Goal: Book appointment/travel/reservation

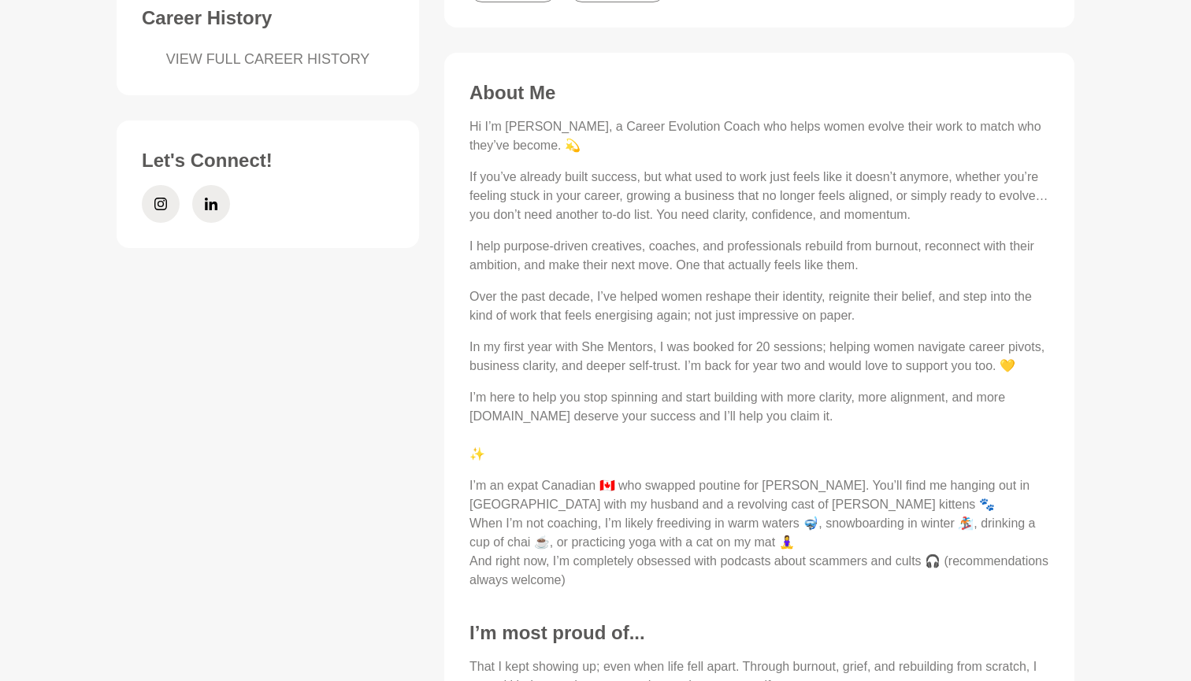
scroll to position [654, 0]
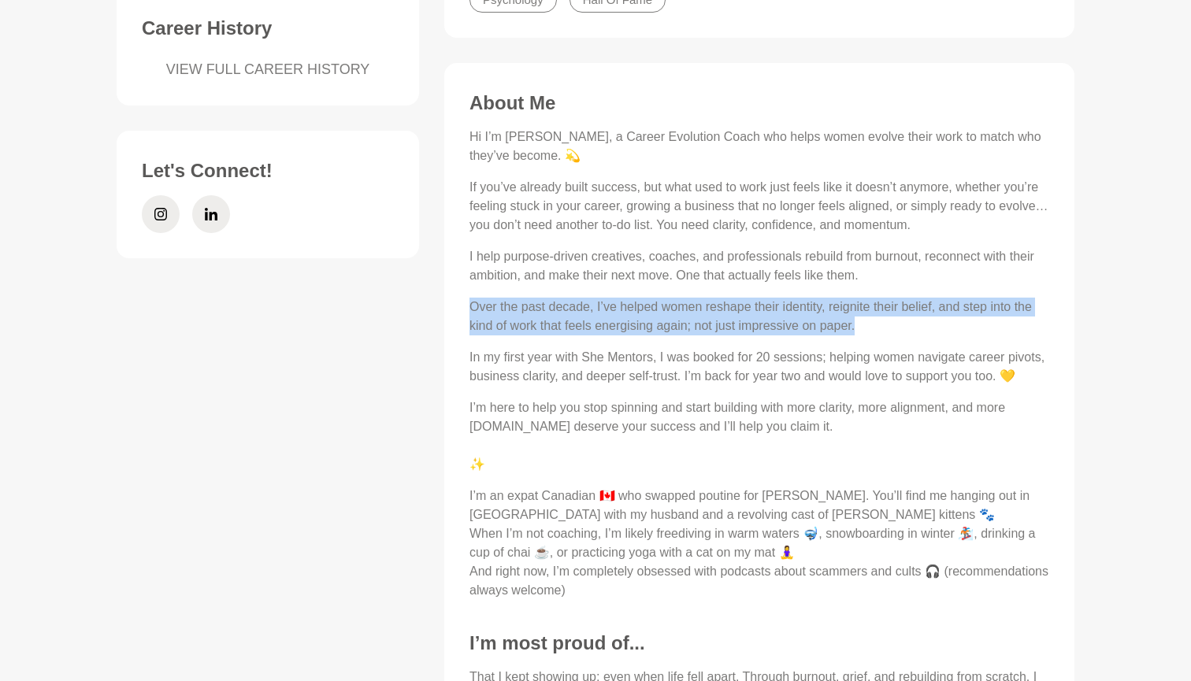
drag, startPoint x: 796, startPoint y: 317, endPoint x: 402, endPoint y: 300, distance: 395.0
click at [402, 300] on div "Availability 1 spot available this month. Amy is usually fully booked so get in…" at bounding box center [595, 364] width 983 height 1185
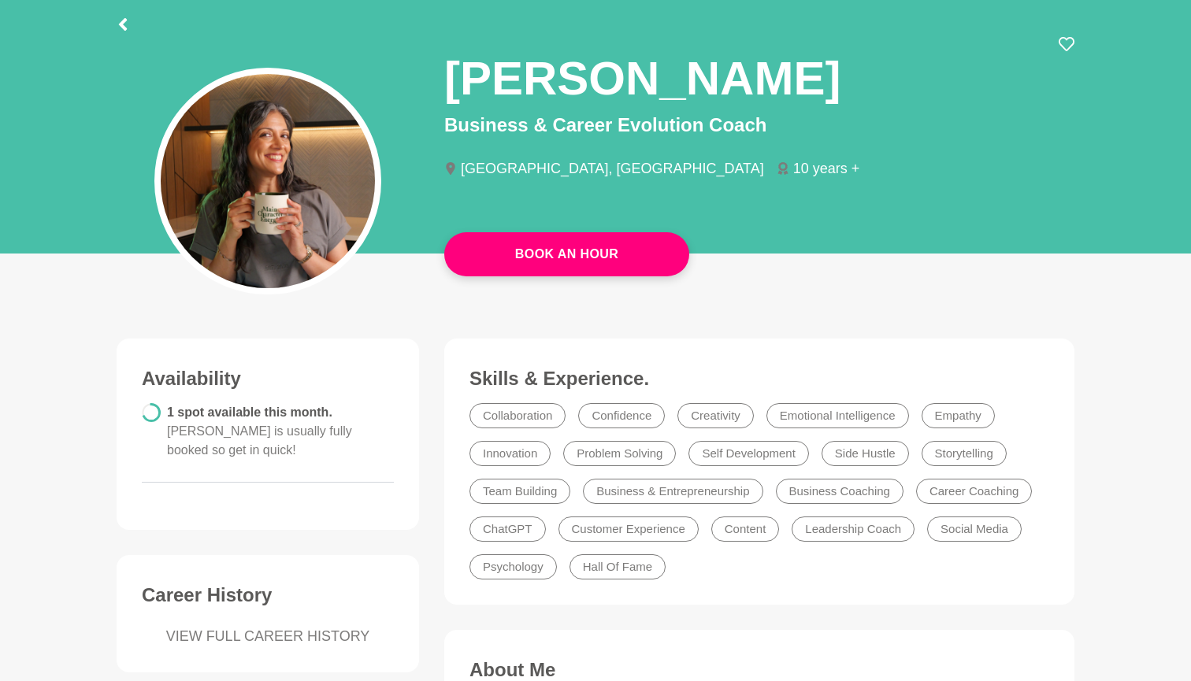
scroll to position [82, 0]
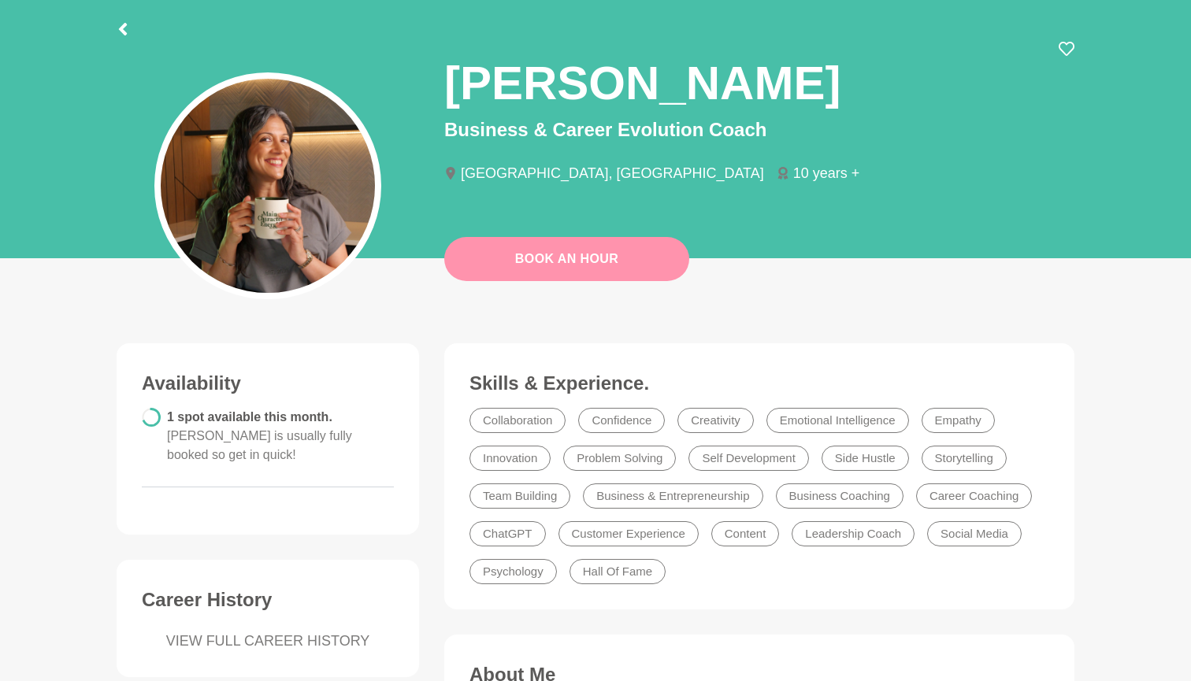
click at [566, 250] on link "Book An Hour" at bounding box center [566, 259] width 245 height 44
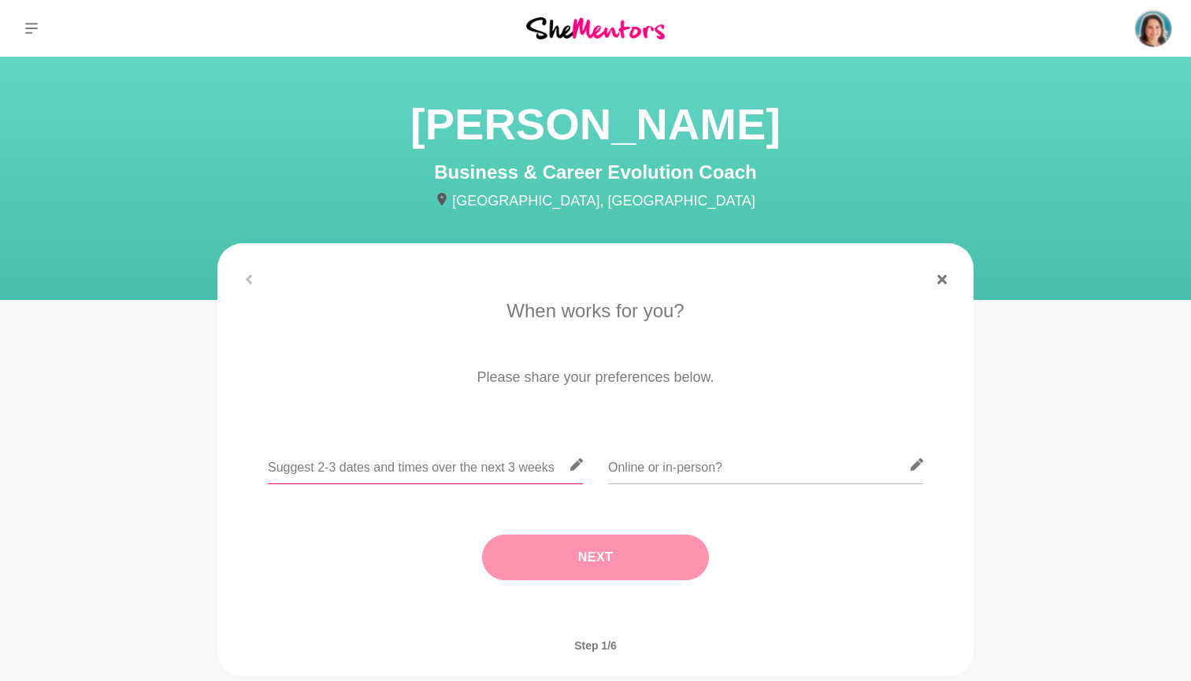
click at [475, 462] on input "text" at bounding box center [425, 465] width 315 height 39
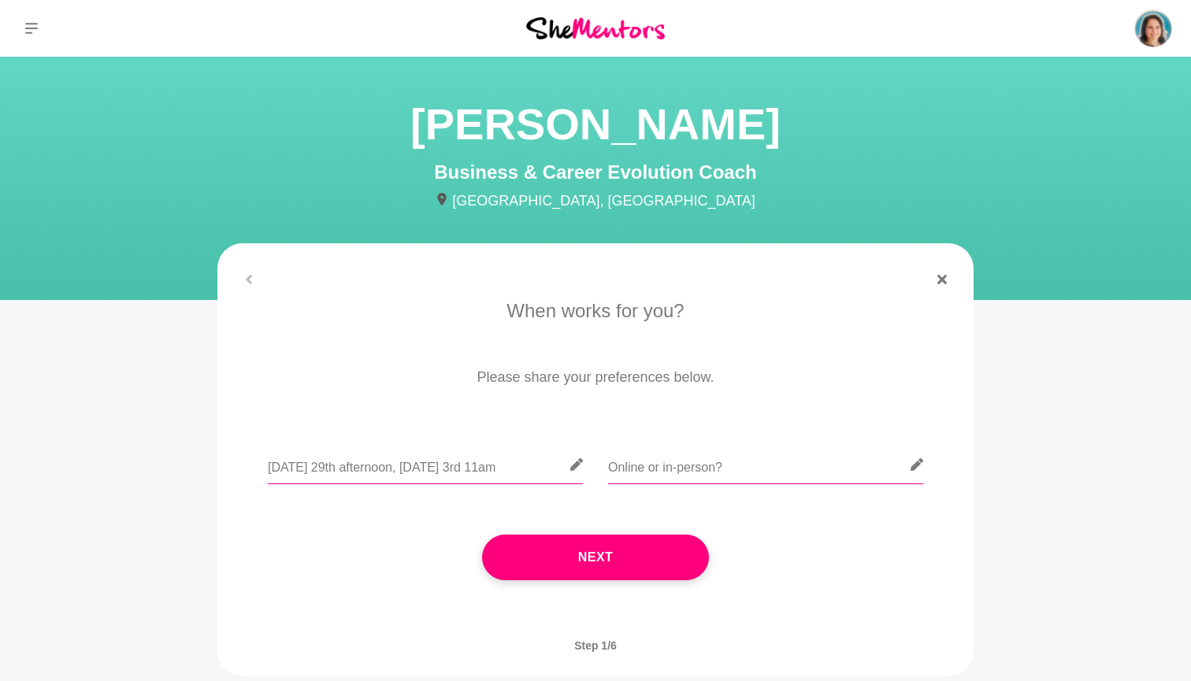
type input "Monday 29th afternoon, Friday 3rd 11am"
click at [646, 467] on input "text" at bounding box center [765, 465] width 315 height 39
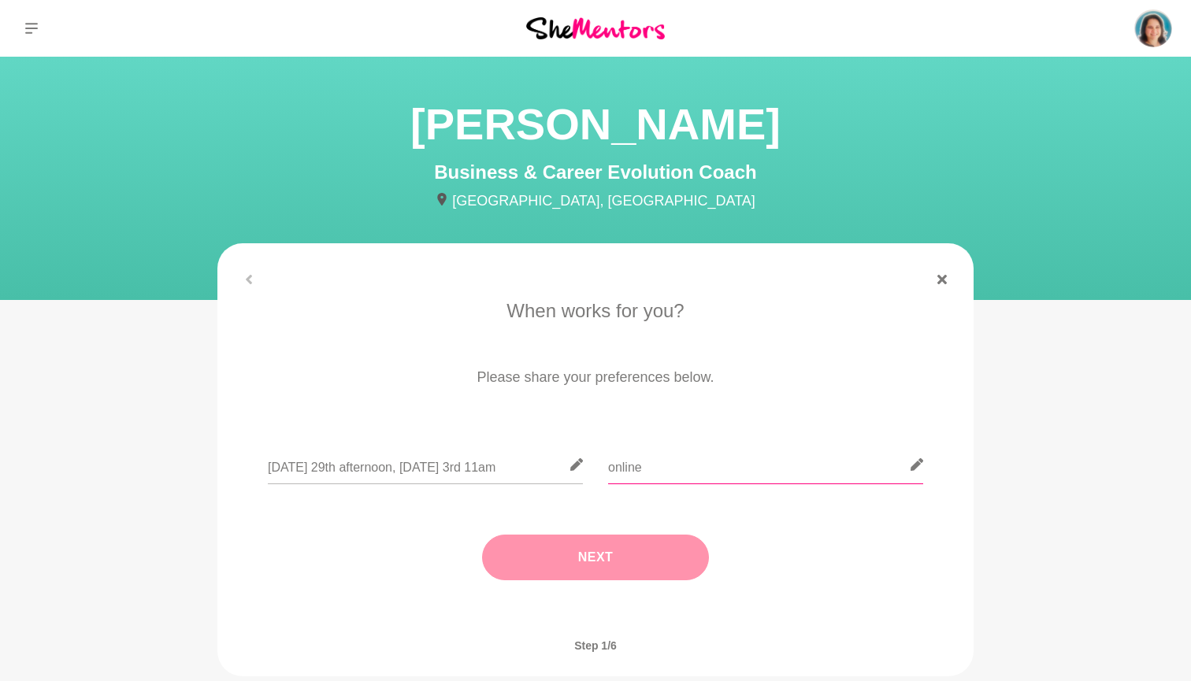
type input "online"
click at [611, 552] on button "Next" at bounding box center [595, 558] width 227 height 46
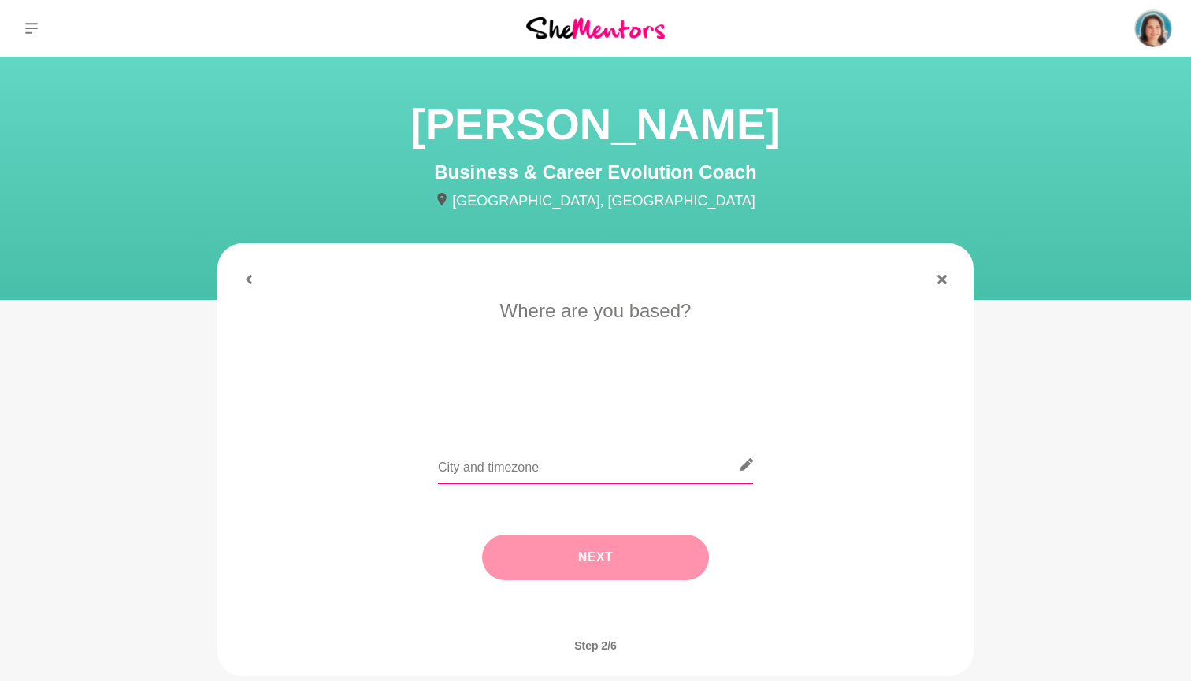
click at [561, 468] on input "text" at bounding box center [595, 465] width 315 height 39
type input "Sydney"
click at [614, 547] on button "Next" at bounding box center [595, 558] width 227 height 46
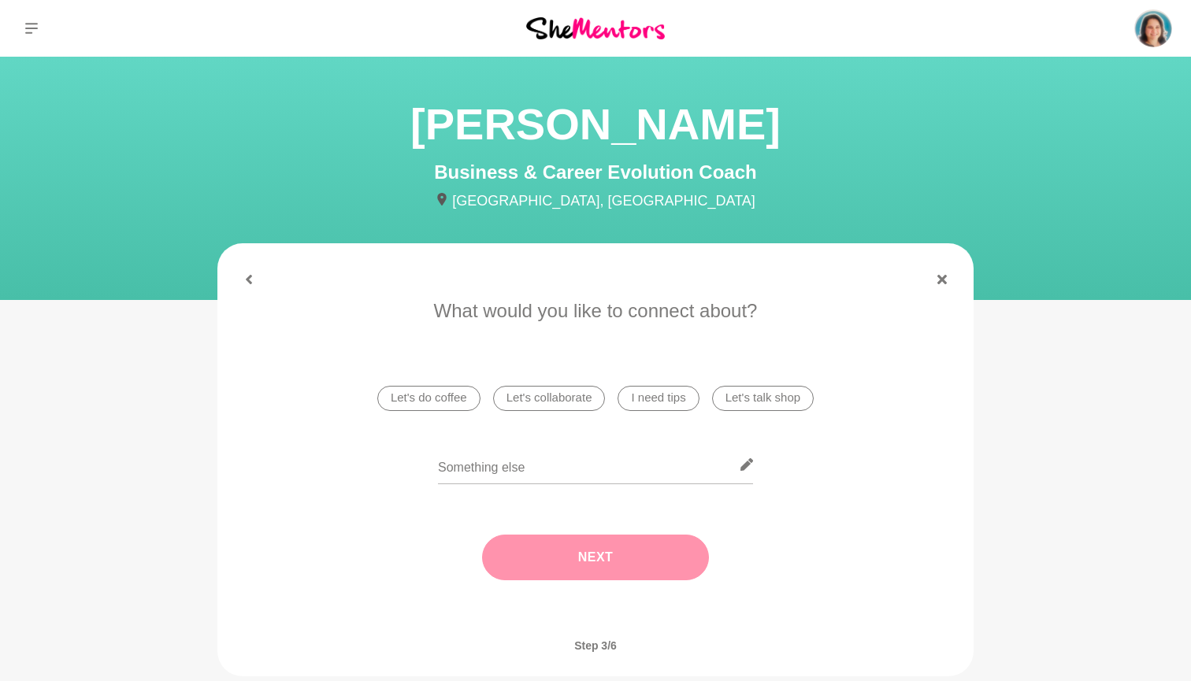
click at [683, 397] on li "I need tips" at bounding box center [657, 398] width 81 height 25
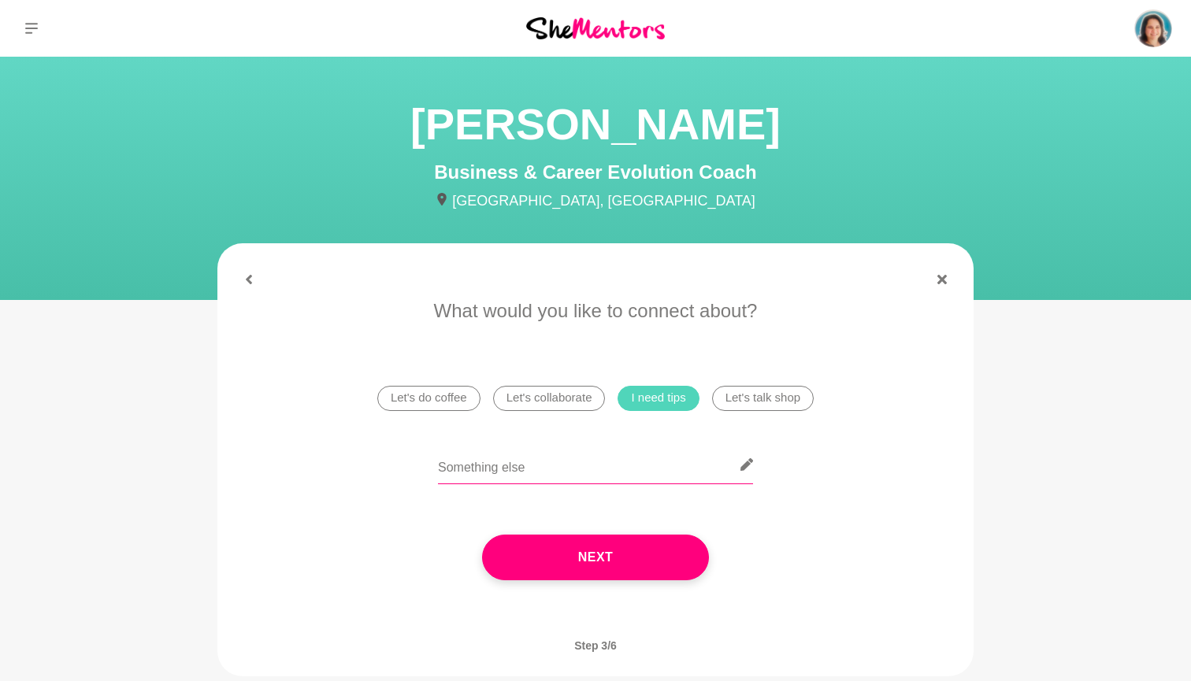
click at [525, 471] on input "text" at bounding box center [595, 465] width 315 height 39
paste input "Over the past decade, I’ve helped women reshape their identity, reignite their …"
type input "Over the past decade, I’ve helped women reshape their identity, reignite their …"
click at [557, 557] on button "Next" at bounding box center [595, 558] width 227 height 46
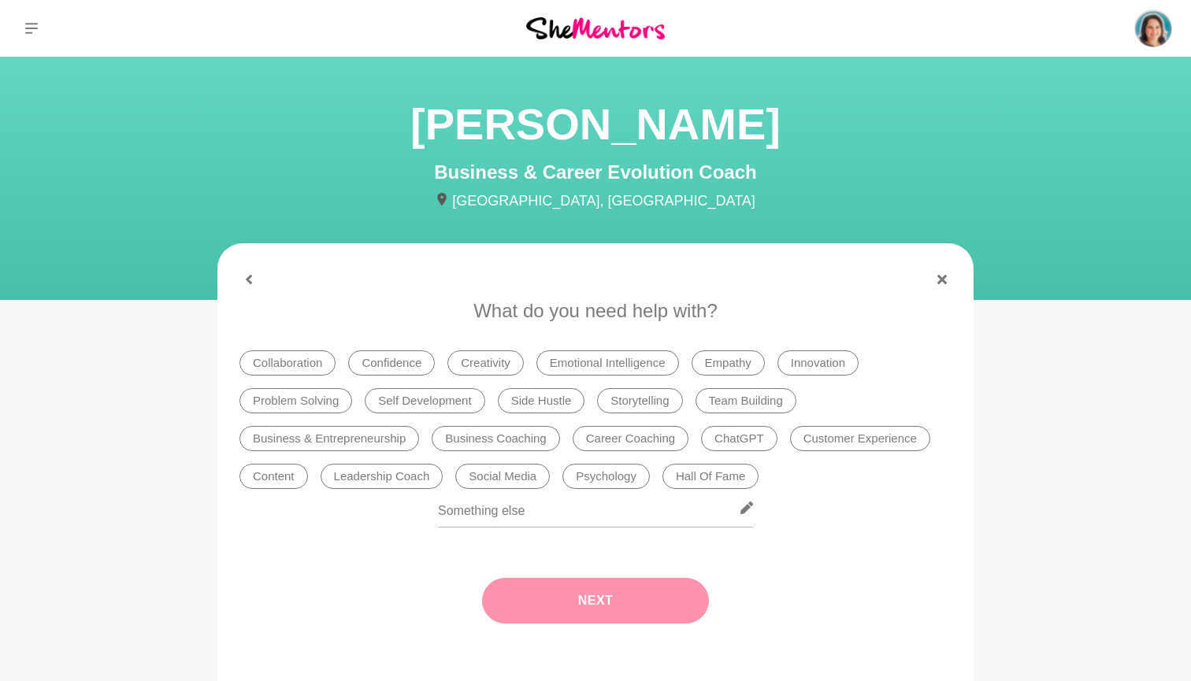
click at [376, 402] on li "Self Development" at bounding box center [425, 400] width 120 height 25
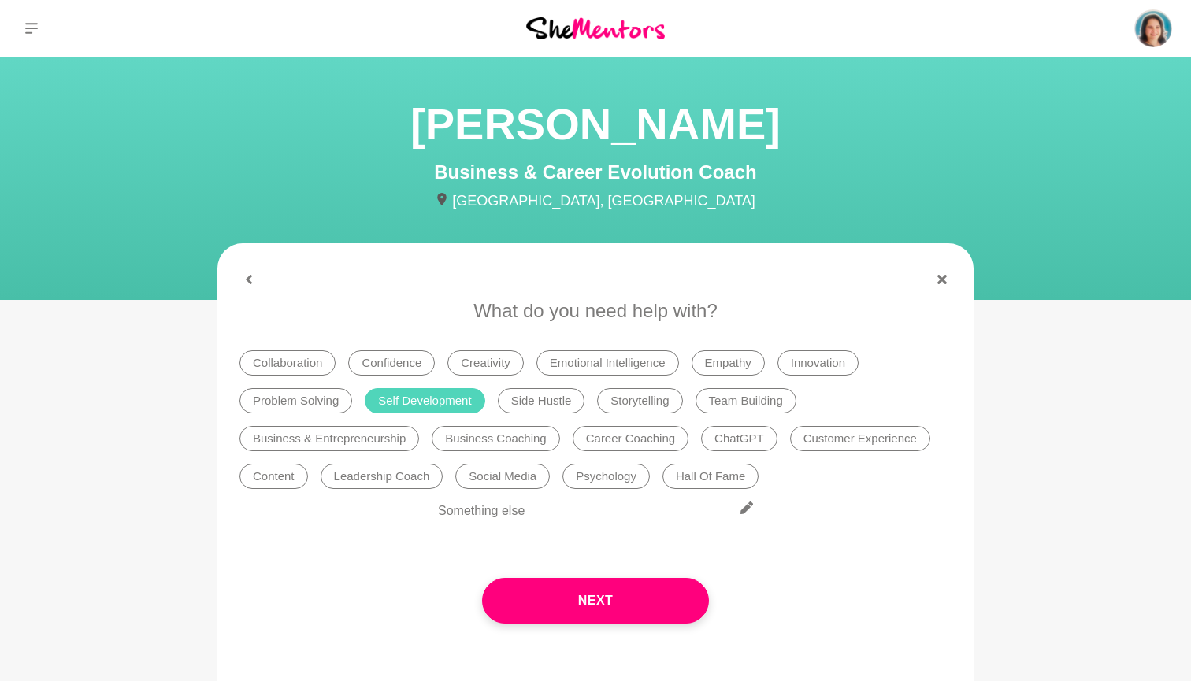
click at [572, 510] on input "text" at bounding box center [595, 508] width 315 height 39
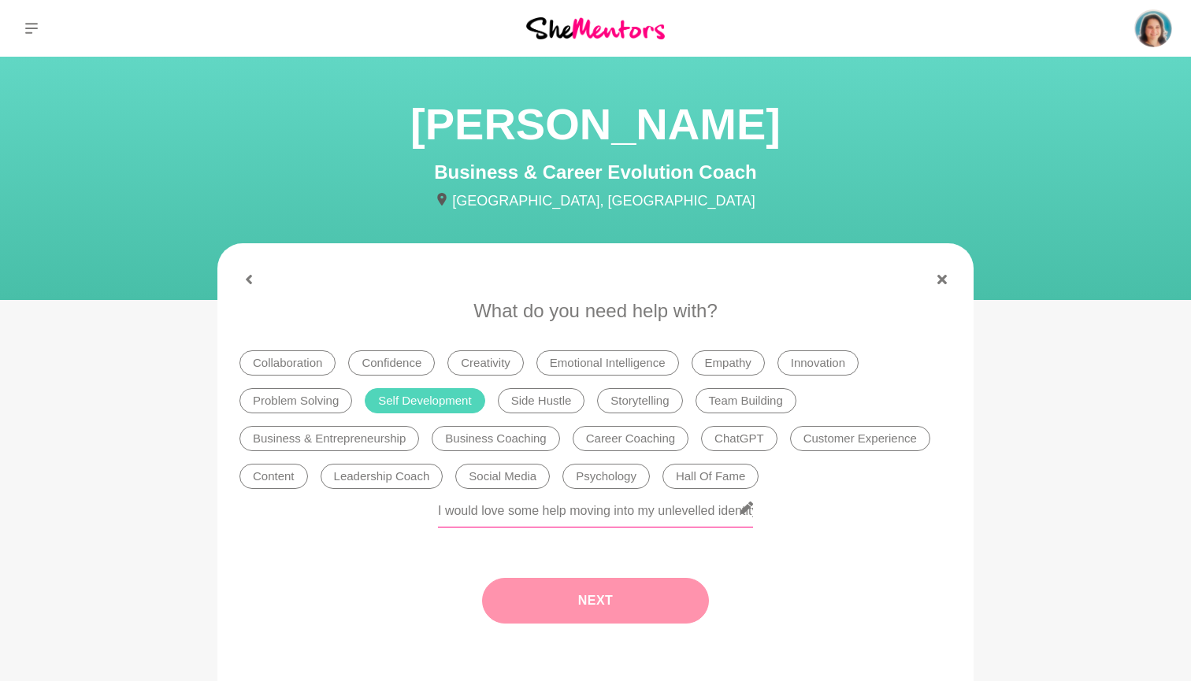
type input "I would love some help moving into my unlevelled identity and bring back some p…"
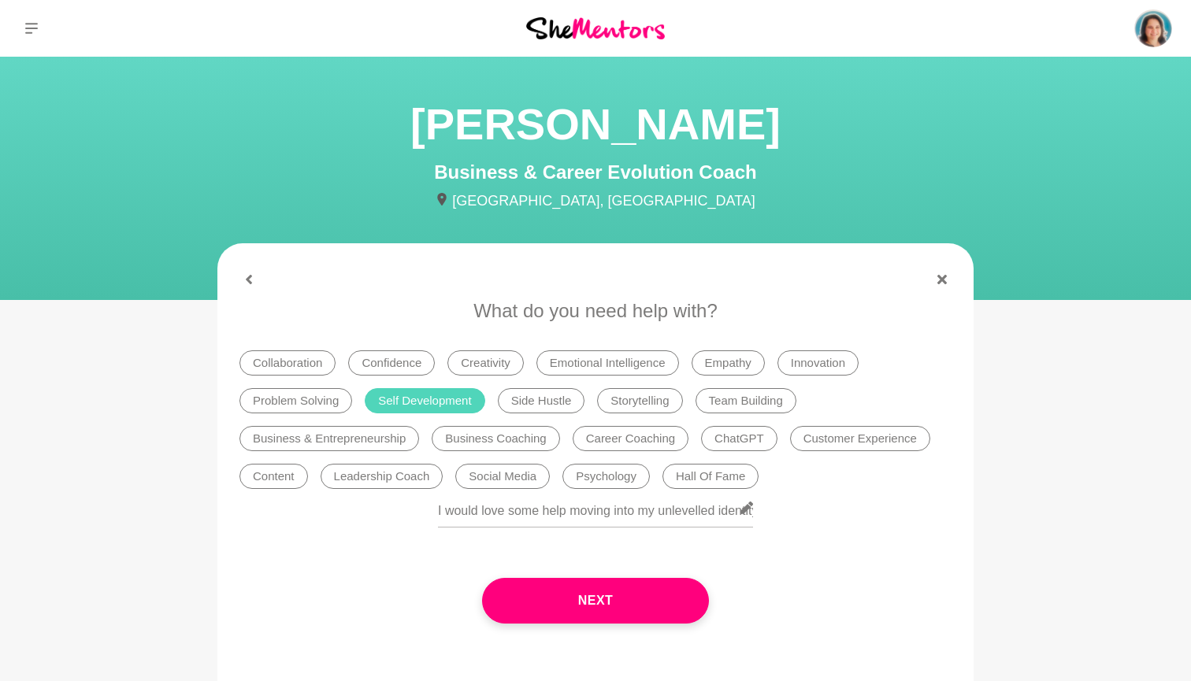
click at [591, 578] on button "Next" at bounding box center [595, 601] width 227 height 46
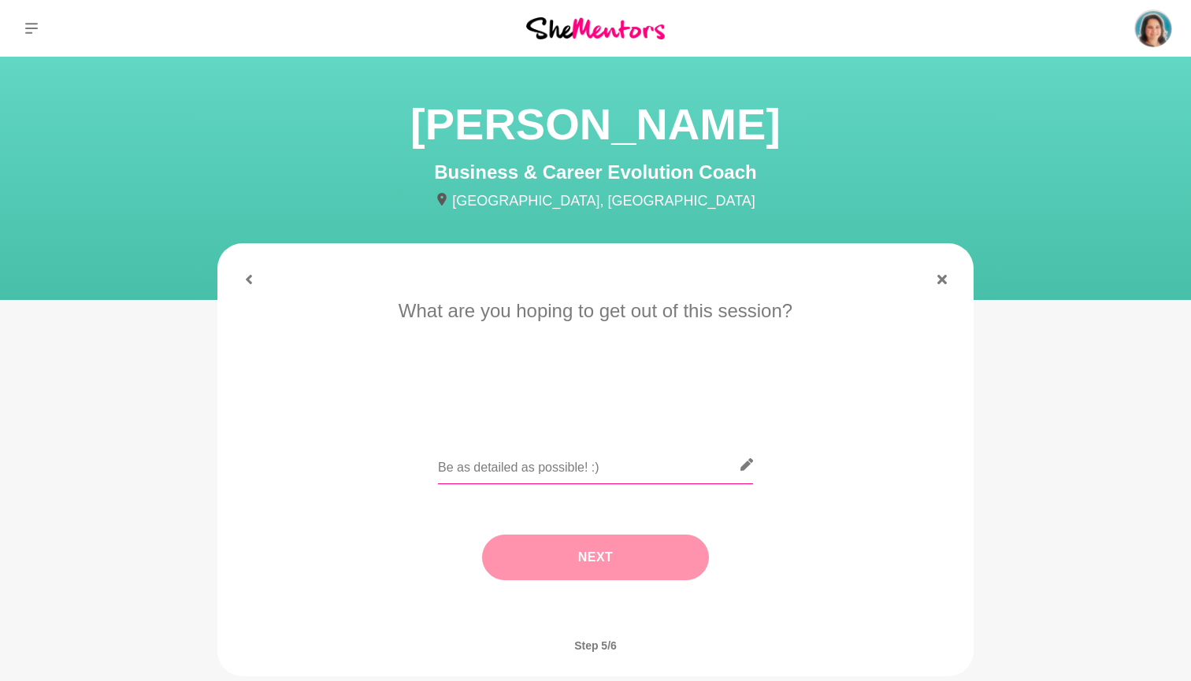
click at [520, 465] on input "text" at bounding box center [595, 465] width 315 height 39
type input "I think I just answered in last question"
click at [606, 551] on button "Next" at bounding box center [595, 558] width 227 height 46
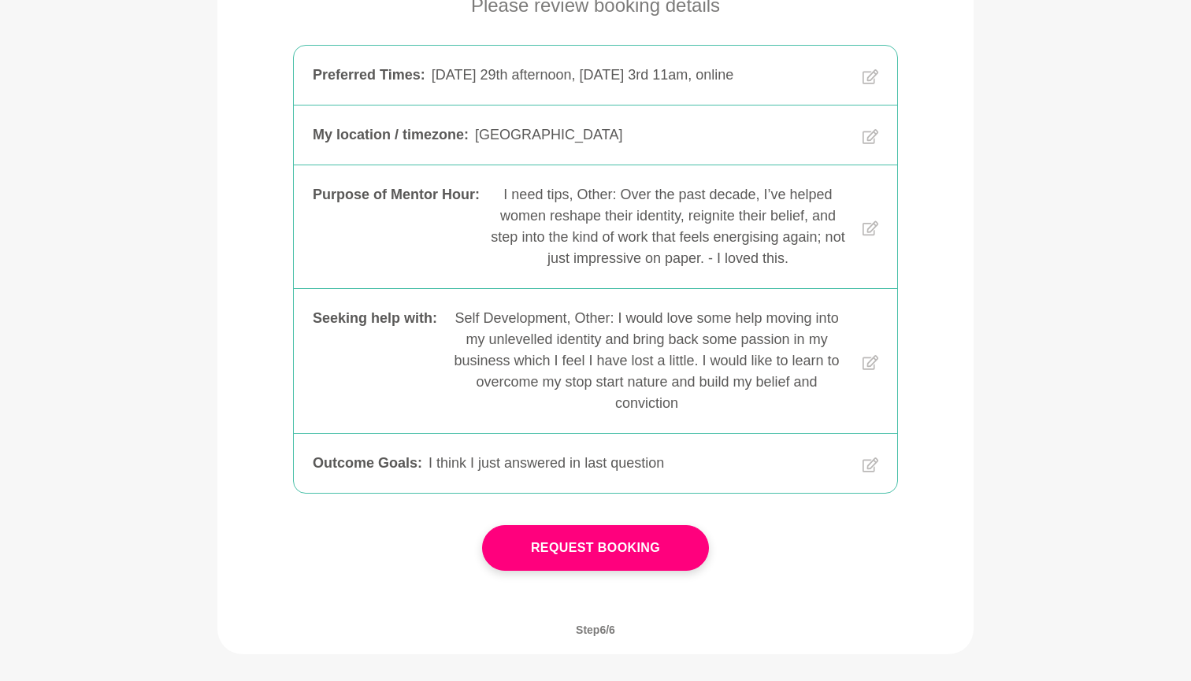
scroll to position [306, 0]
click at [868, 355] on icon at bounding box center [870, 362] width 16 height 15
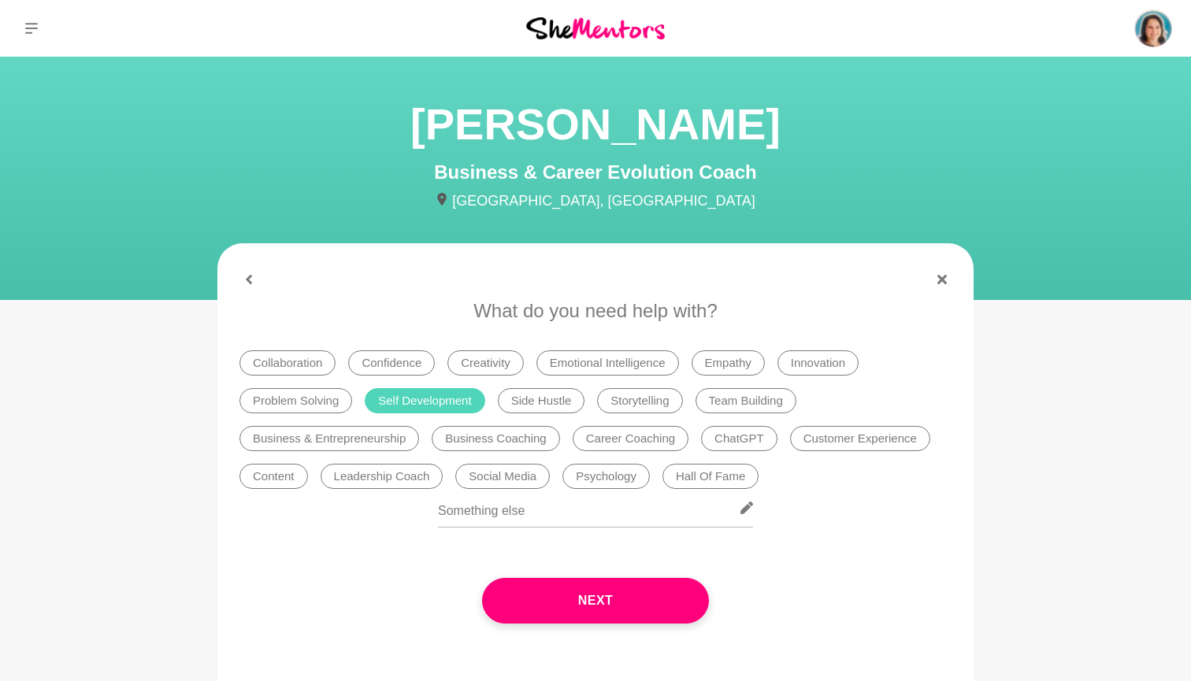
scroll to position [0, 0]
click at [941, 277] on icon at bounding box center [941, 279] width 9 height 9
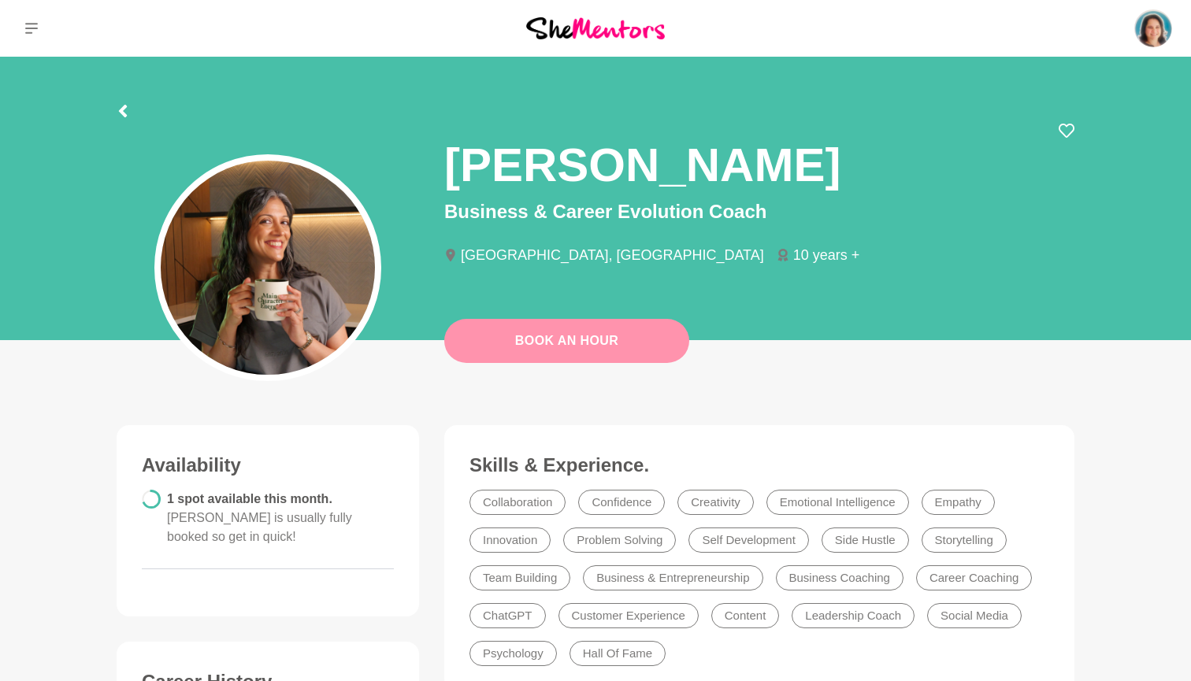
click at [584, 339] on link "Book An Hour" at bounding box center [566, 341] width 245 height 44
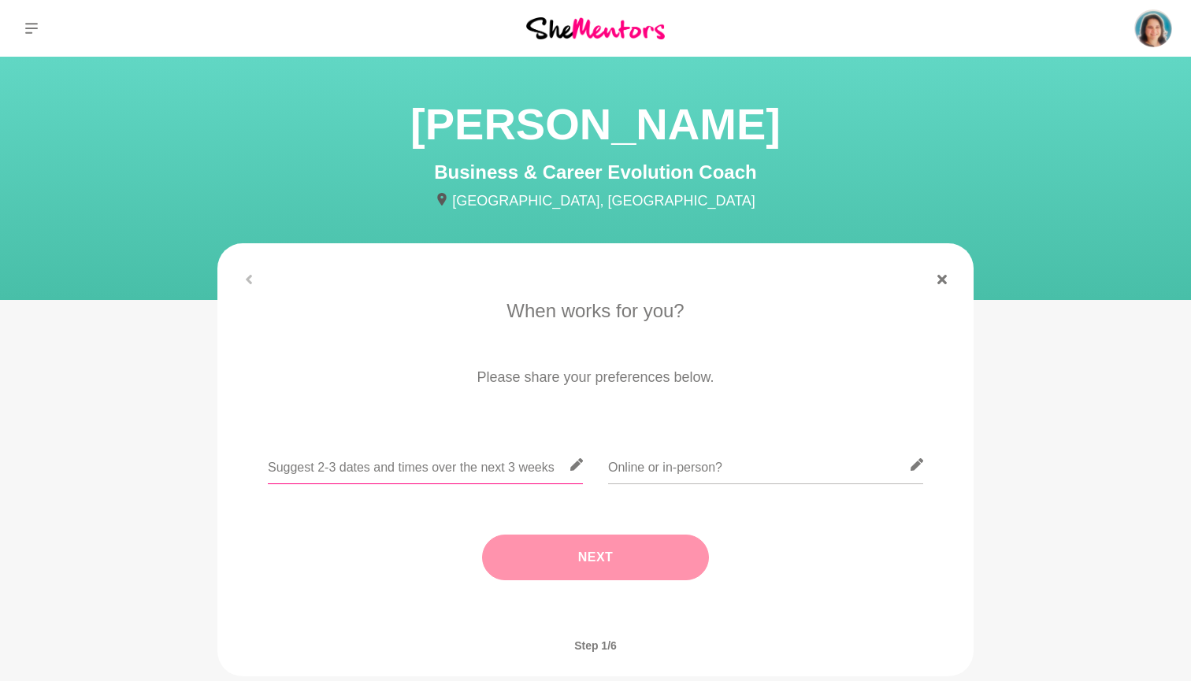
click at [382, 467] on input "text" at bounding box center [425, 465] width 315 height 39
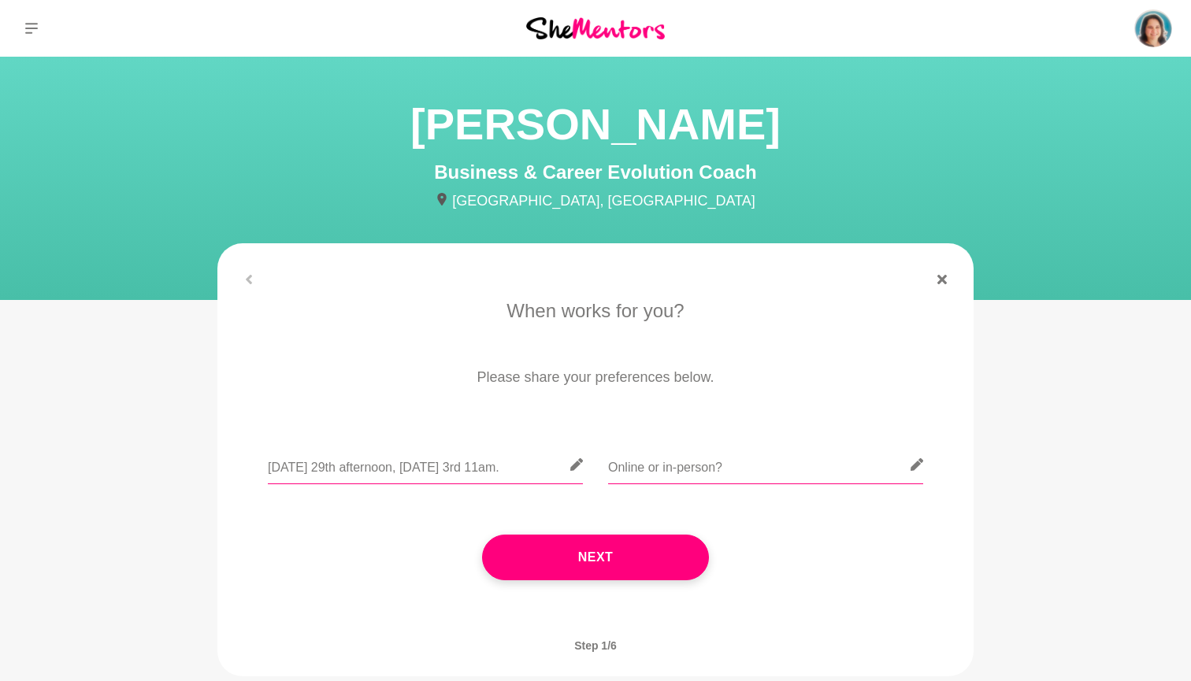
type input "Monday 29th afternoon, Friday 3rd 11am."
click at [744, 454] on input "text" at bounding box center [765, 465] width 315 height 39
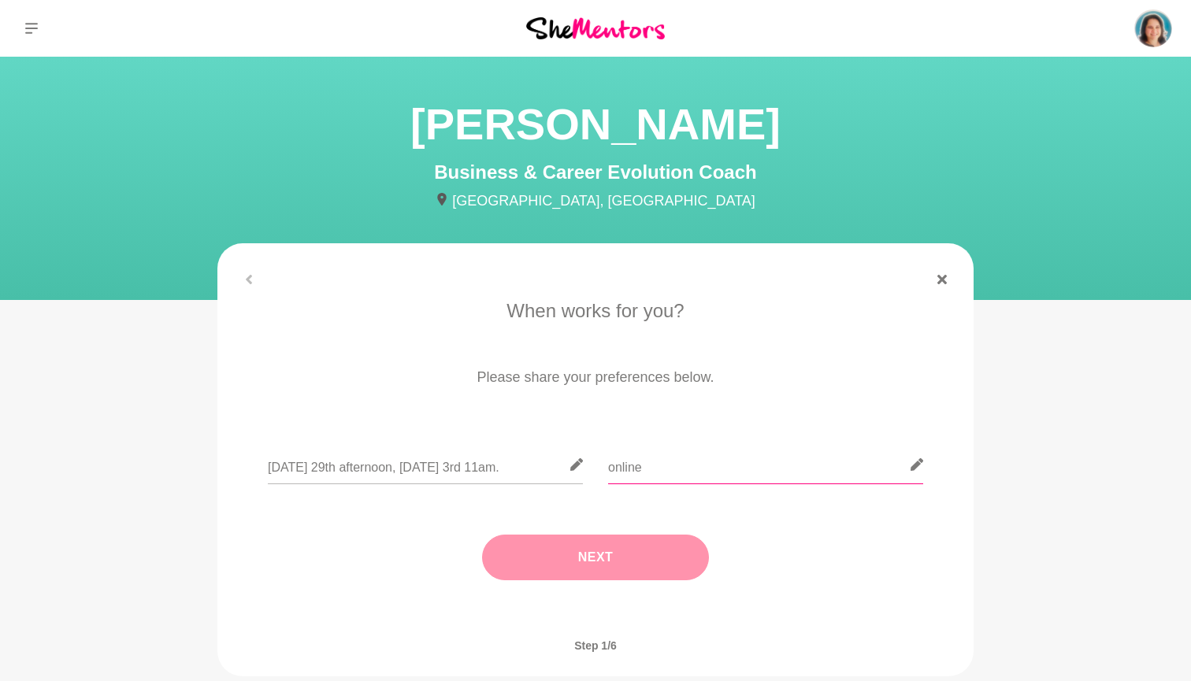
type input "online"
click at [668, 568] on button "Next" at bounding box center [595, 558] width 227 height 46
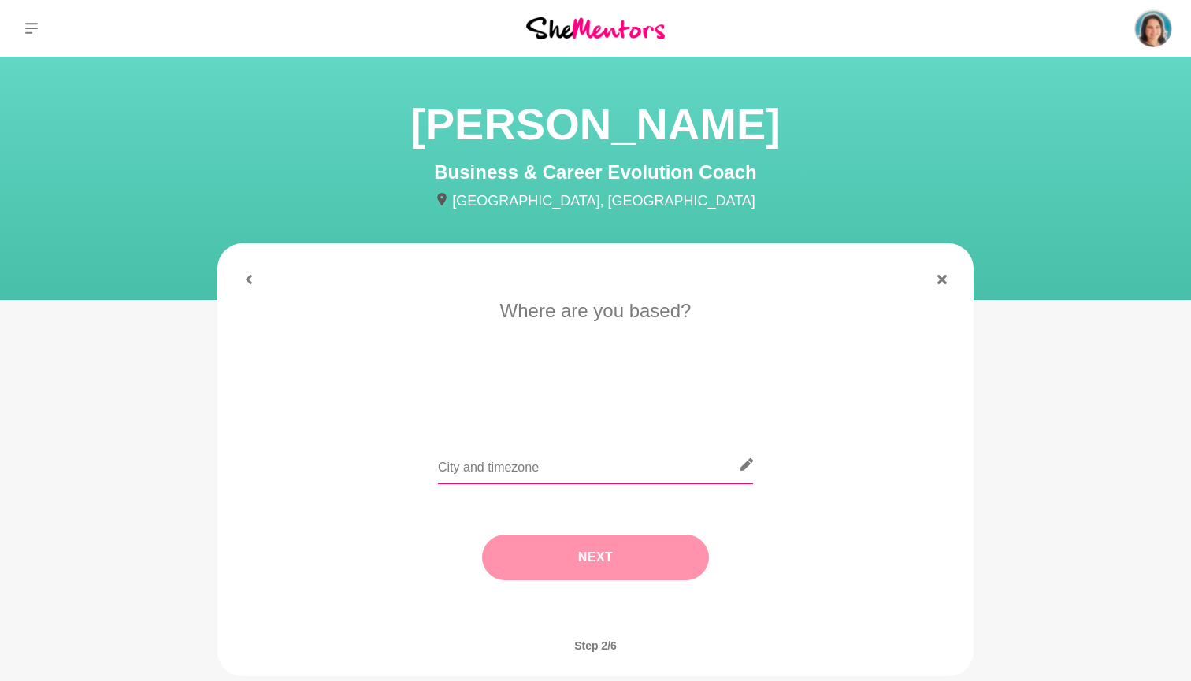
click at [617, 455] on input "text" at bounding box center [595, 465] width 315 height 39
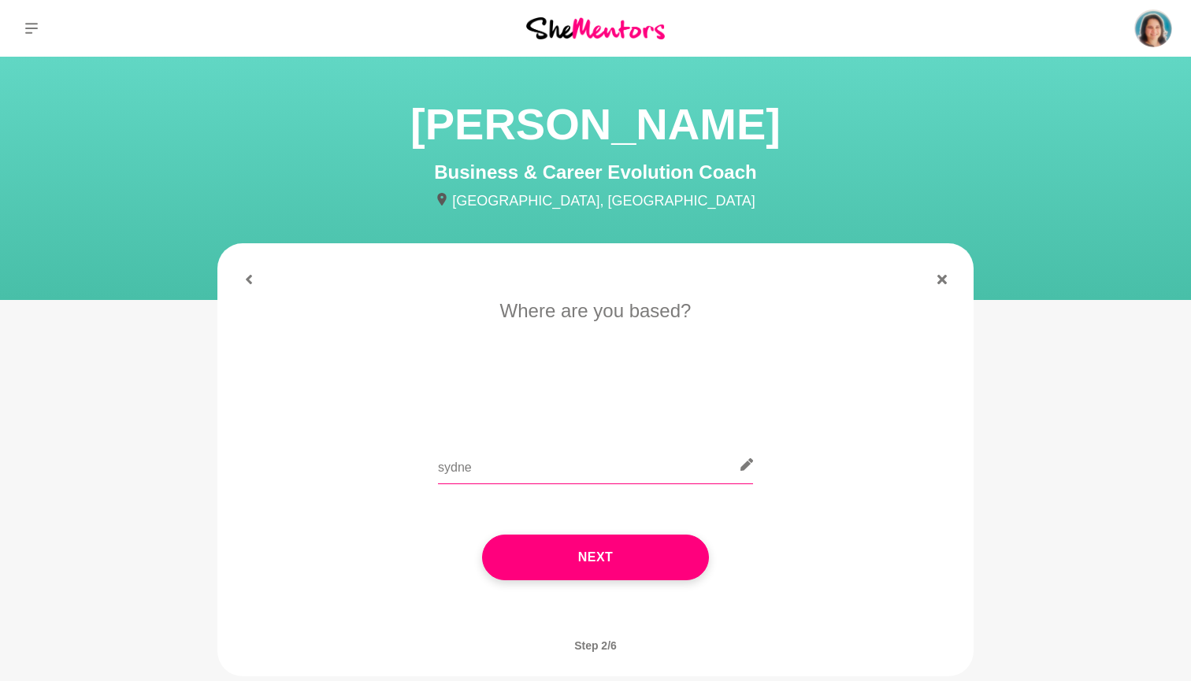
type input "sydney"
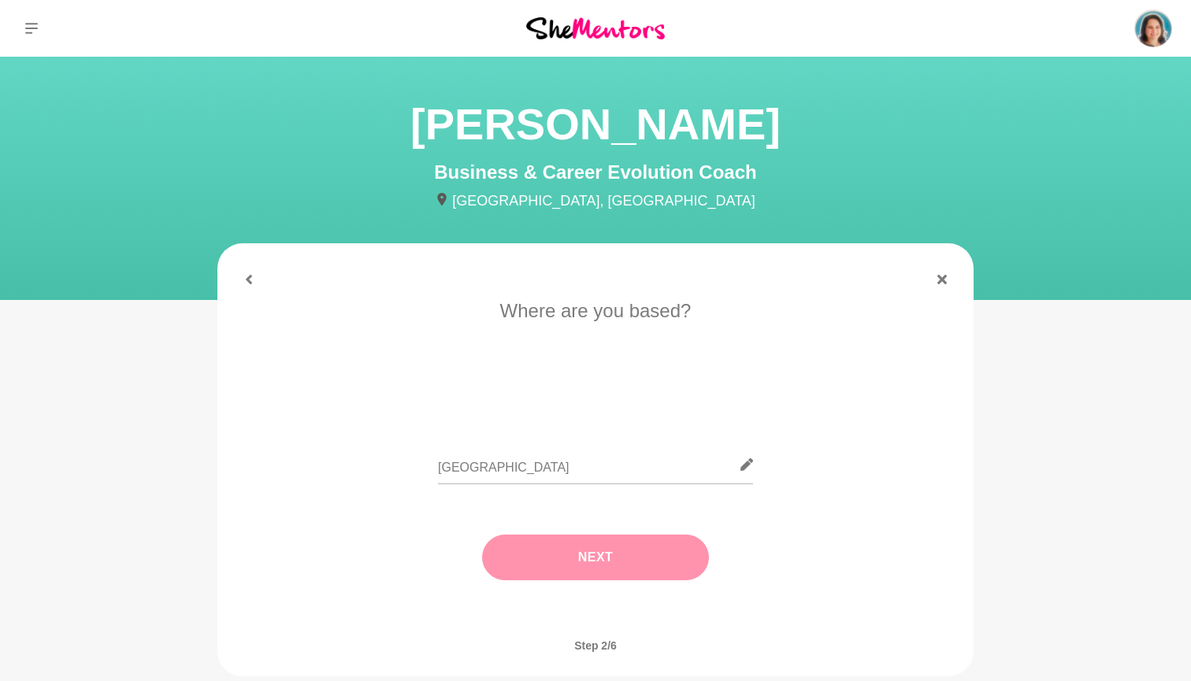
drag, startPoint x: 617, startPoint y: 455, endPoint x: 557, endPoint y: 551, distance: 113.0
click at [557, 551] on button "Next" at bounding box center [595, 558] width 227 height 46
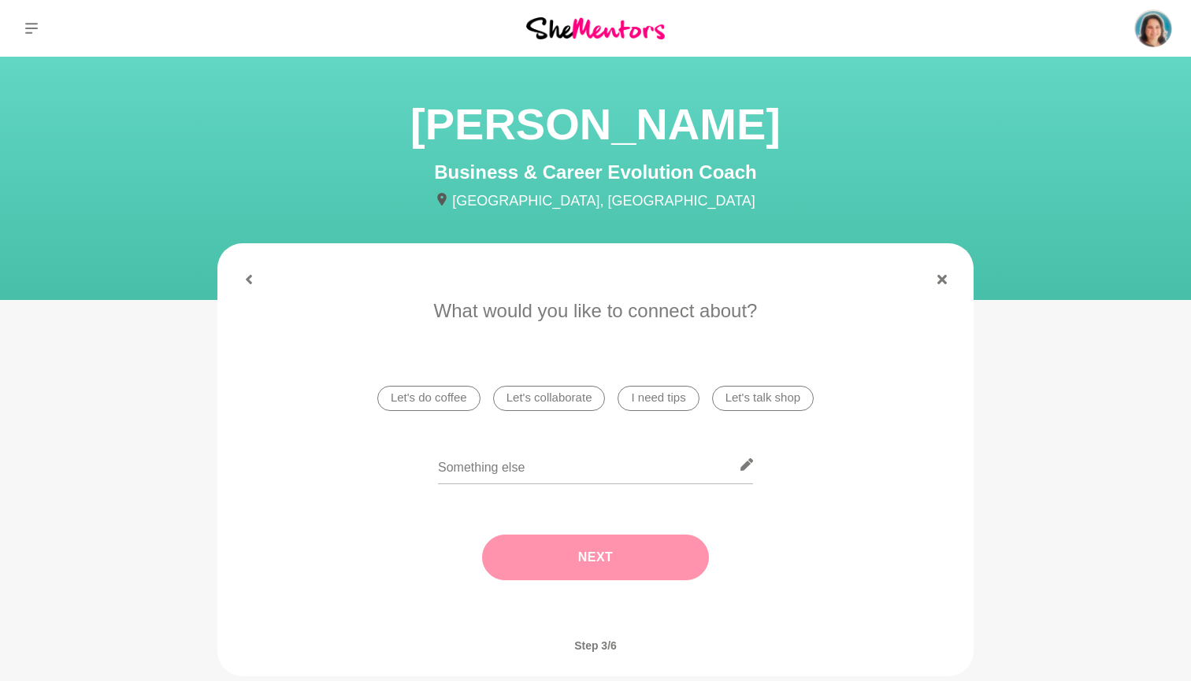
click at [658, 391] on li "I need tips" at bounding box center [657, 398] width 81 height 25
click at [607, 558] on button "Next" at bounding box center [595, 558] width 227 height 46
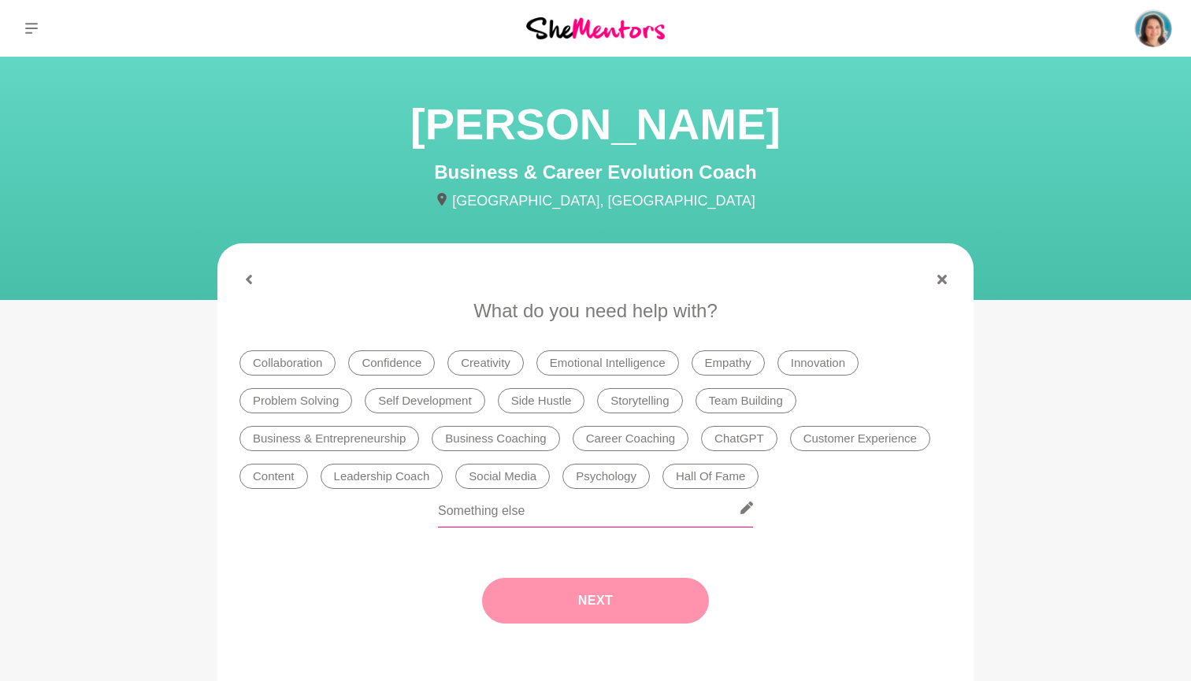
click at [507, 511] on input "text" at bounding box center [595, 508] width 315 height 39
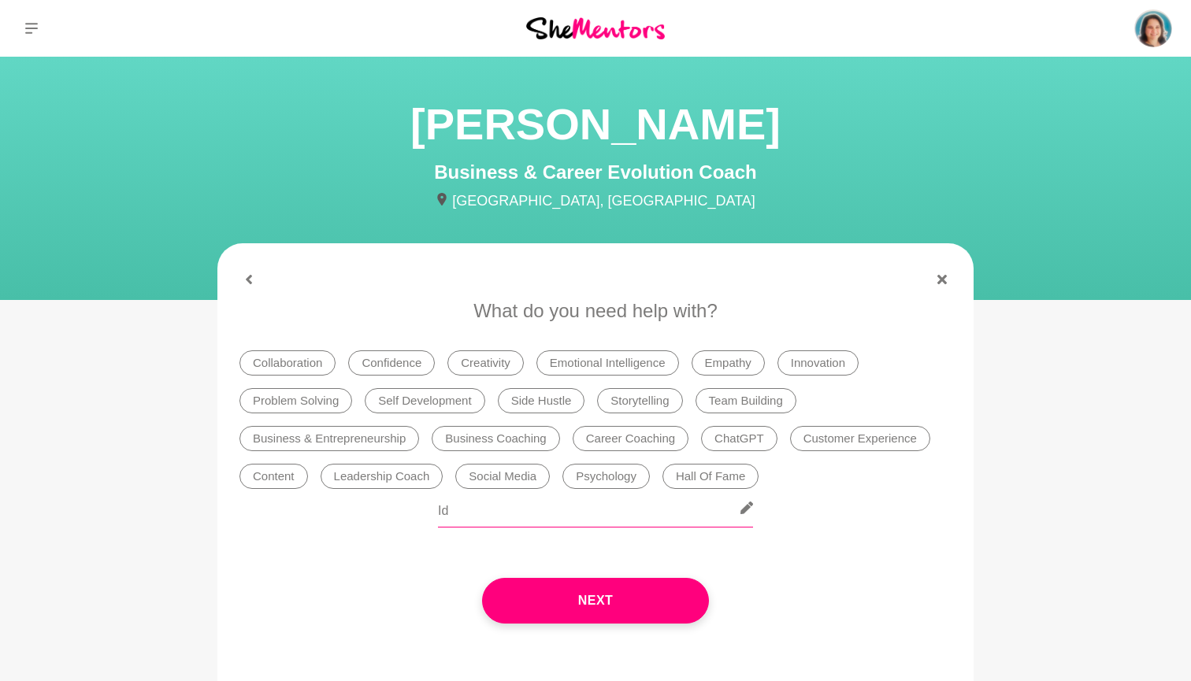
type input "I"
paste input "Over the past decade, I’ve helped women reshape their identity, reignite their …"
click at [627, 510] on input "Over the past decade, I’ve helped women reshape their identity, reignite their …" at bounding box center [595, 508] width 315 height 39
type input "Over the past decade, I’ve helped women reshape their identity, reignite their …"
click at [662, 606] on button "Next" at bounding box center [595, 601] width 227 height 46
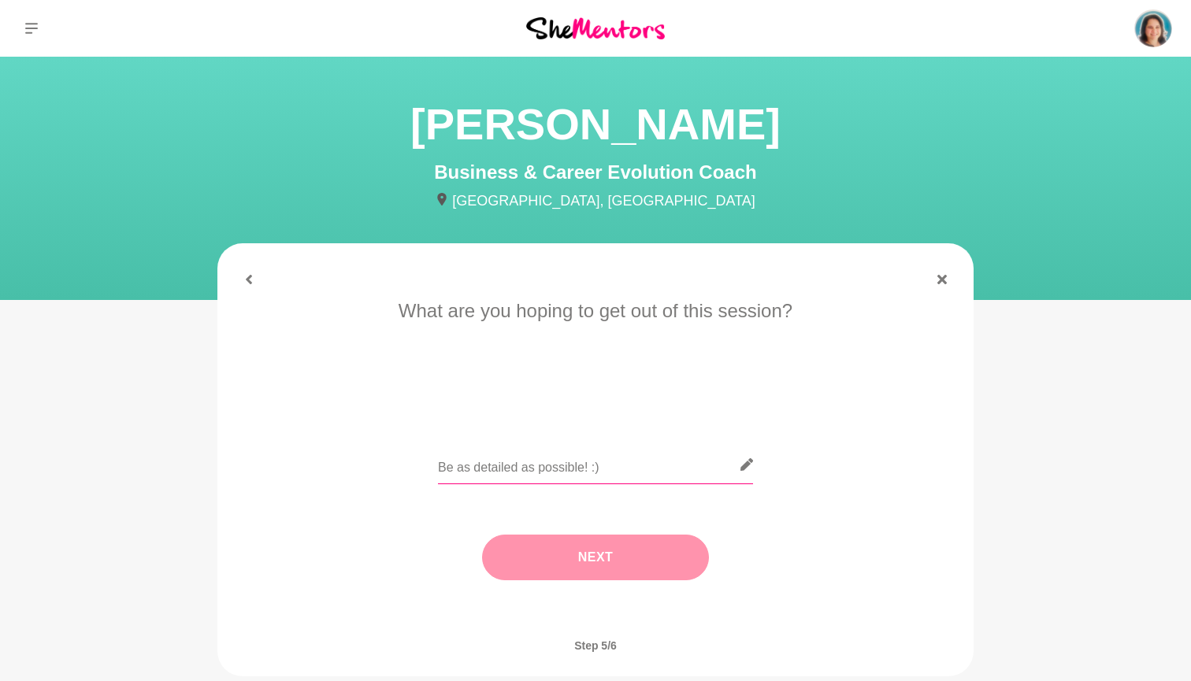
click at [588, 471] on input "text" at bounding box center [595, 465] width 315 height 39
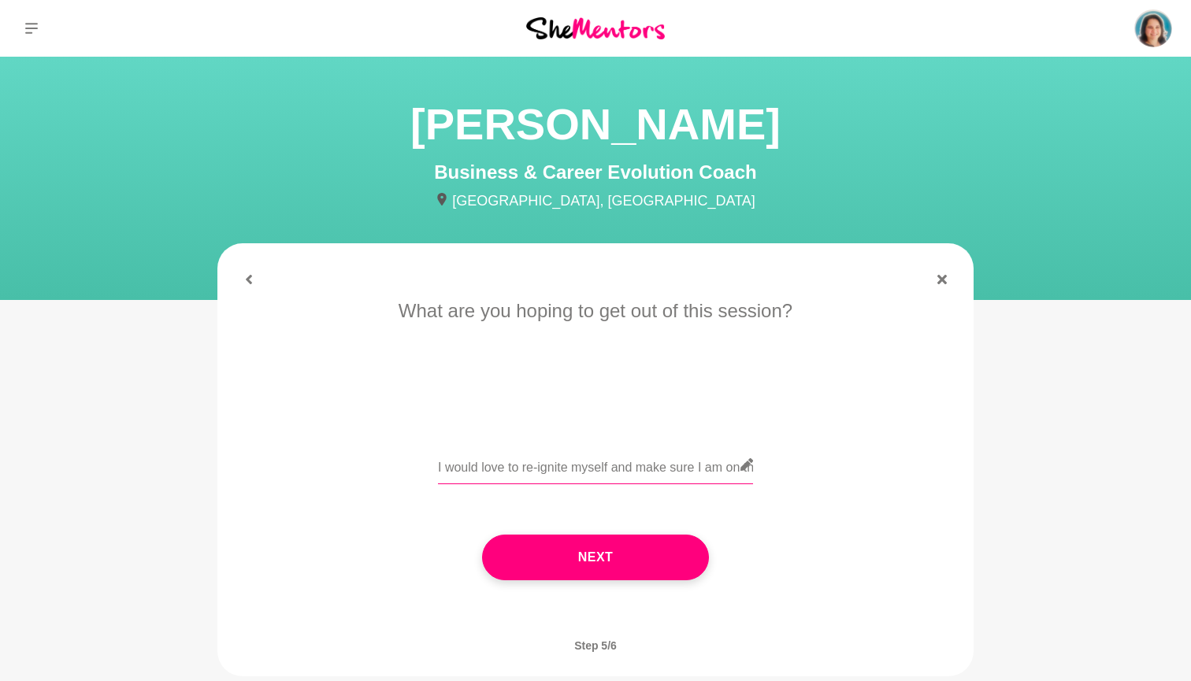
type input "I would love to re-ignite myself and make sure I am on the right path. I have l…"
click at [629, 593] on div "Next" at bounding box center [595, 557] width 712 height 109
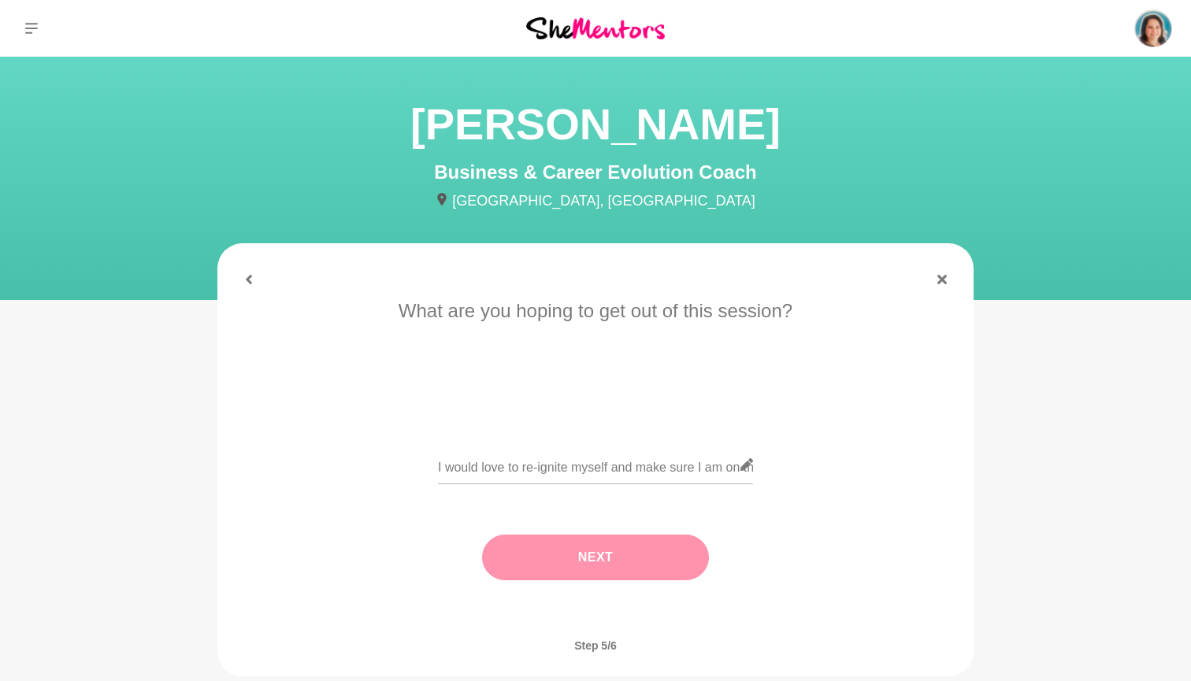
click at [640, 561] on button "Next" at bounding box center [595, 558] width 227 height 46
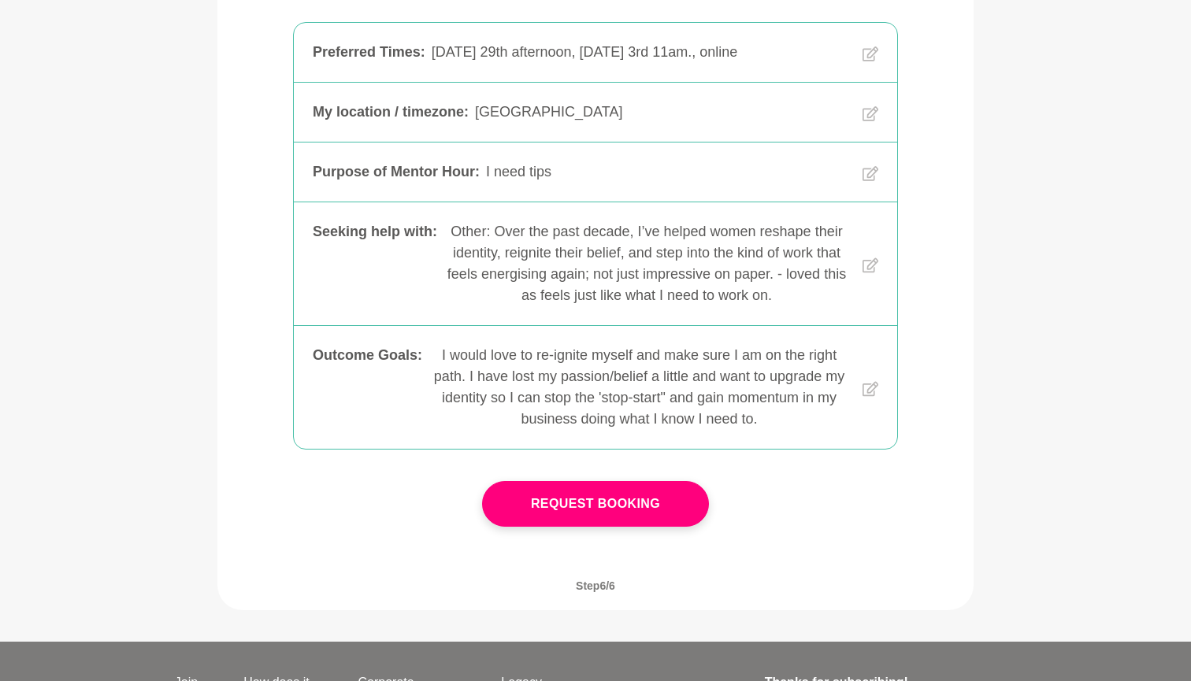
scroll to position [335, 0]
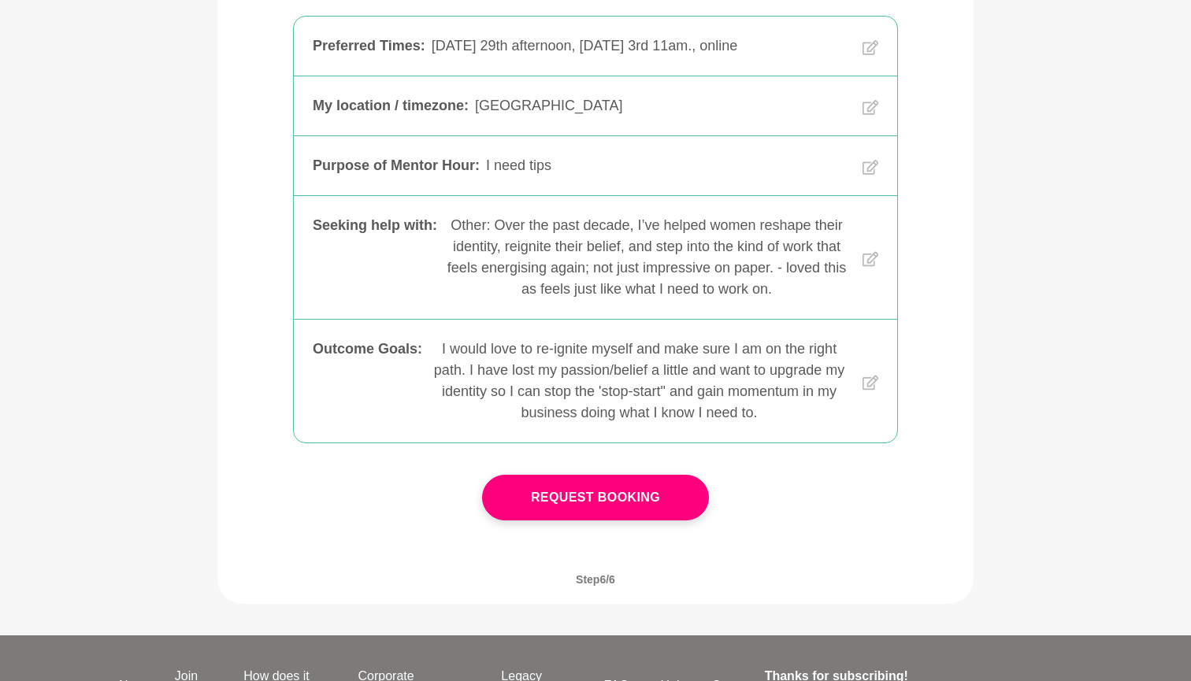
click at [654, 485] on button "Request Booking" at bounding box center [595, 498] width 227 height 46
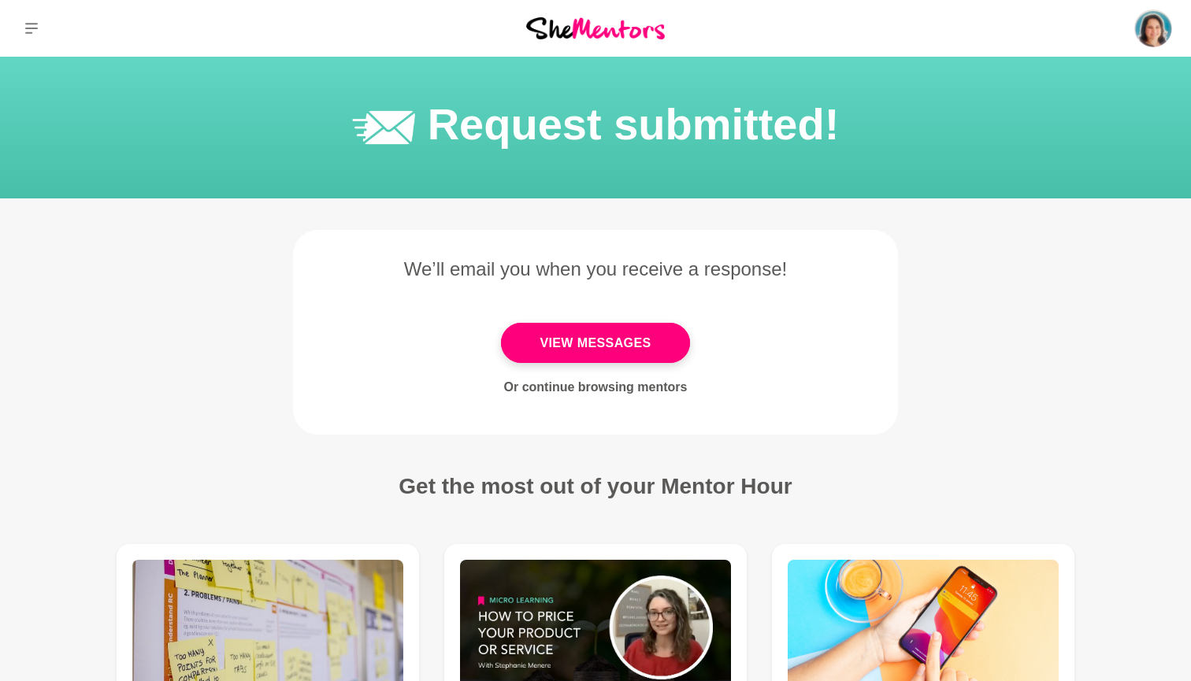
click at [35, 28] on icon at bounding box center [31, 28] width 13 height 11
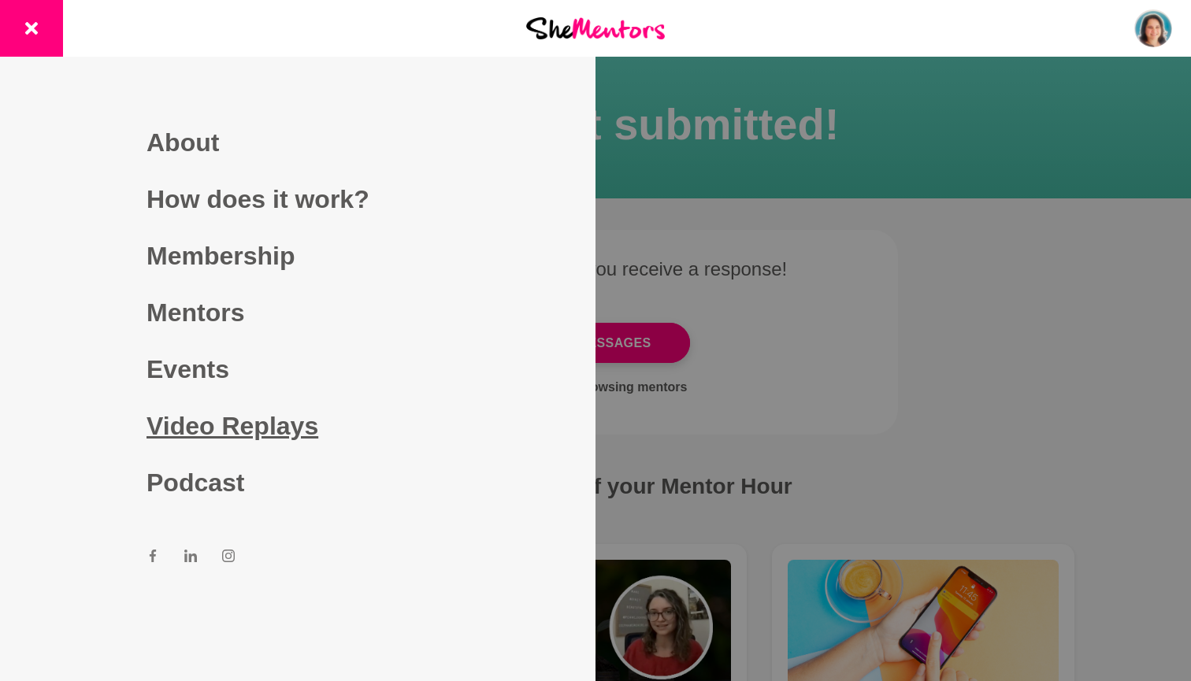
click at [160, 426] on link "Video Replays" at bounding box center [297, 426] width 302 height 57
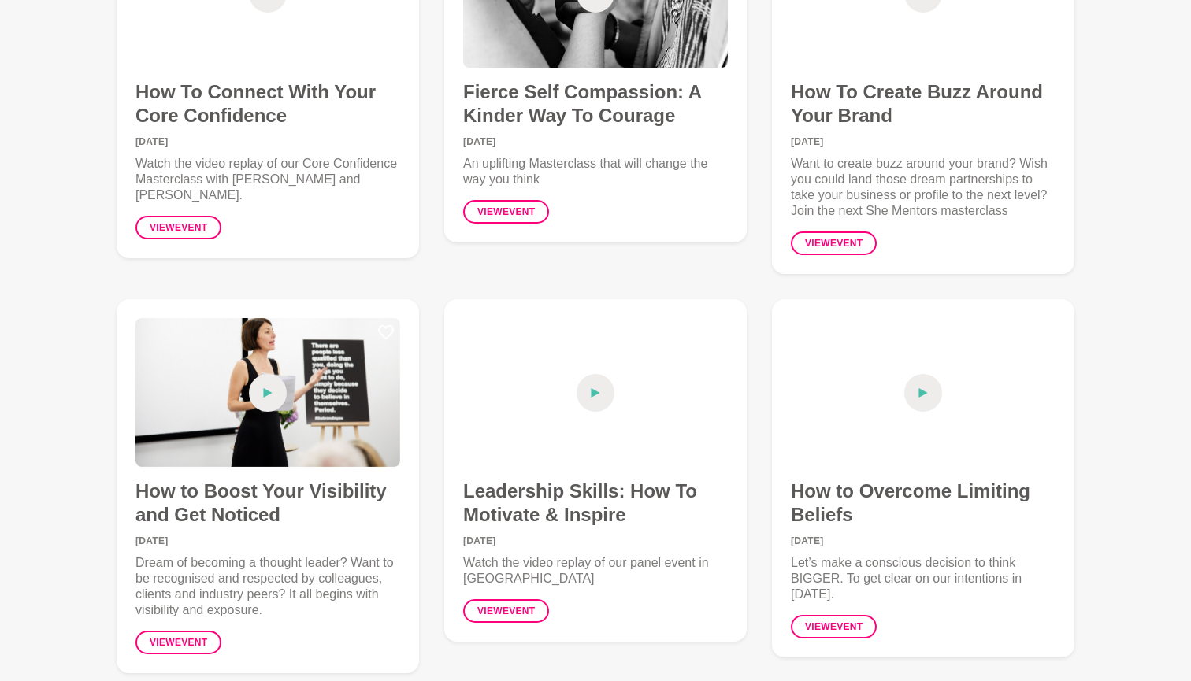
scroll to position [7896, 0]
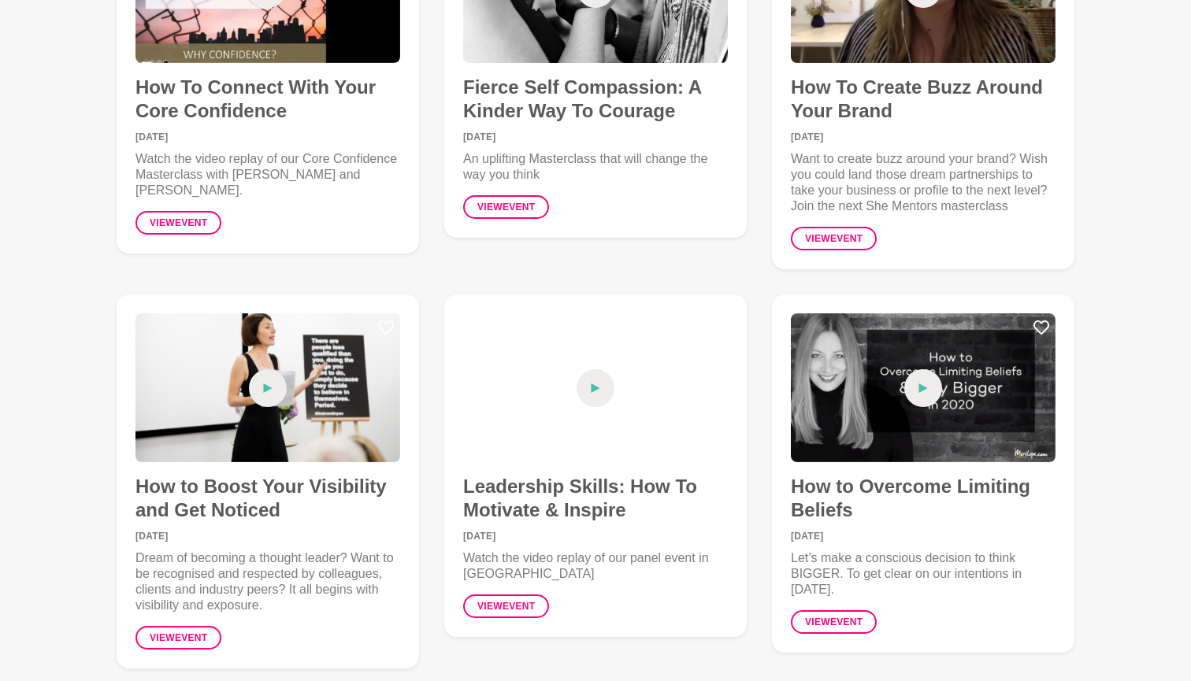
click at [843, 313] on div at bounding box center [923, 387] width 265 height 149
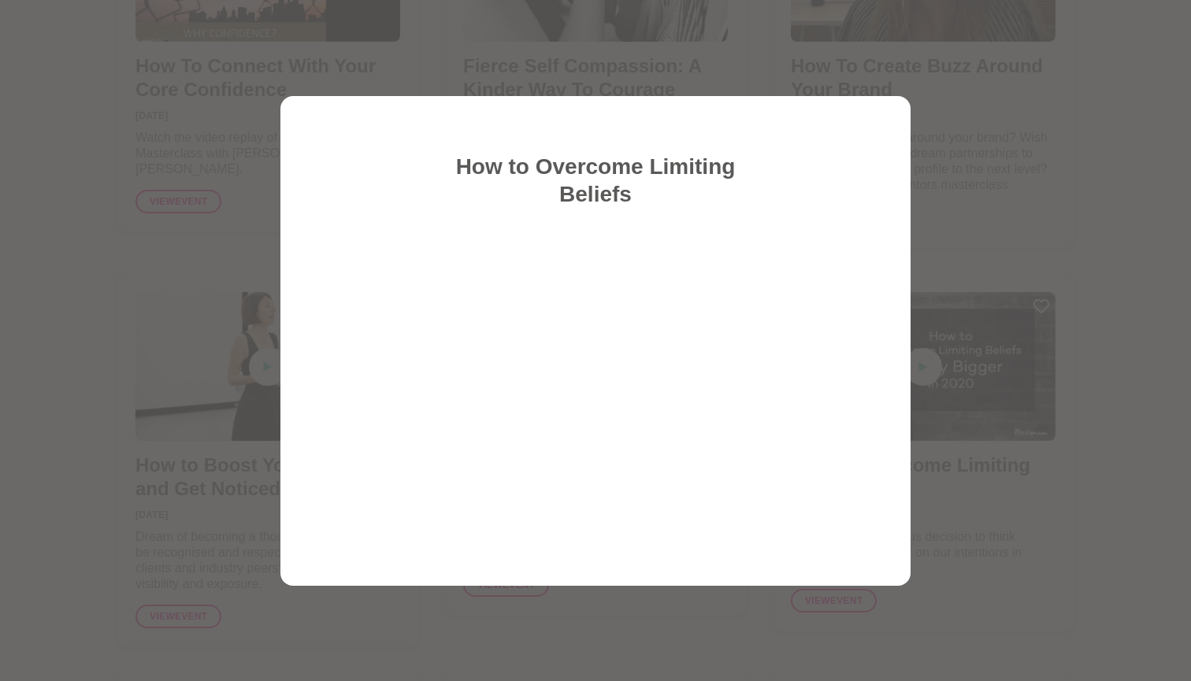
scroll to position [7918, 0]
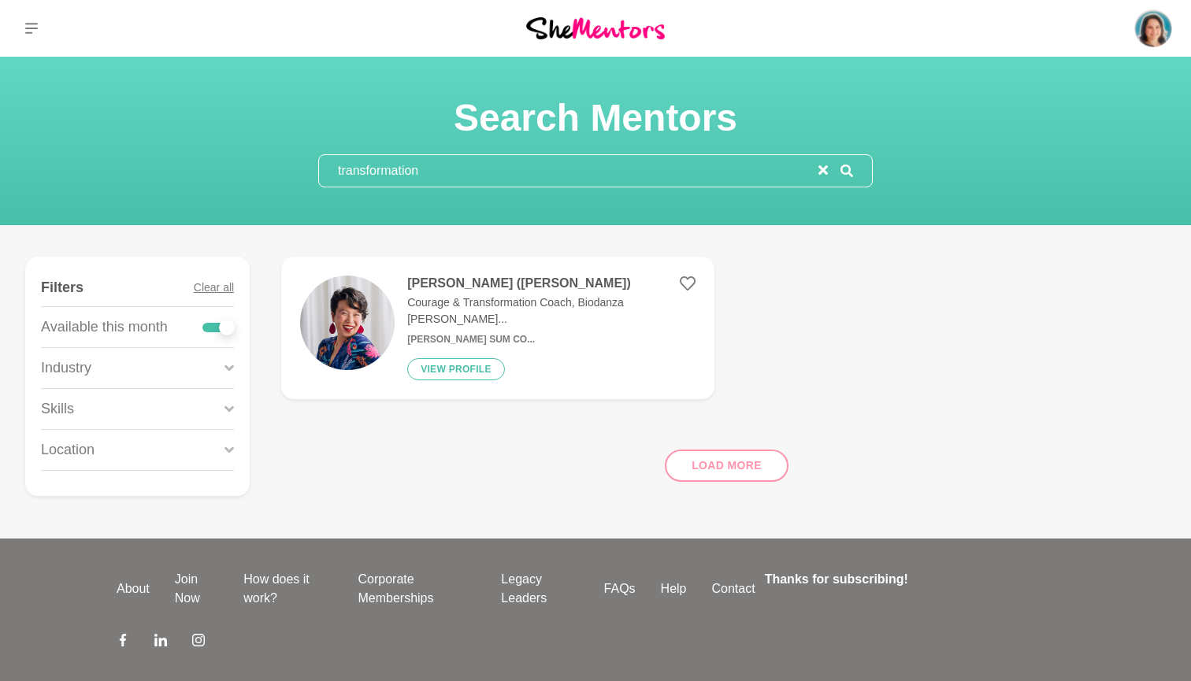
drag, startPoint x: 348, startPoint y: 163, endPoint x: 302, endPoint y: 162, distance: 46.5
click at [302, 161] on section "Search Mentors transformation" at bounding box center [595, 141] width 605 height 93
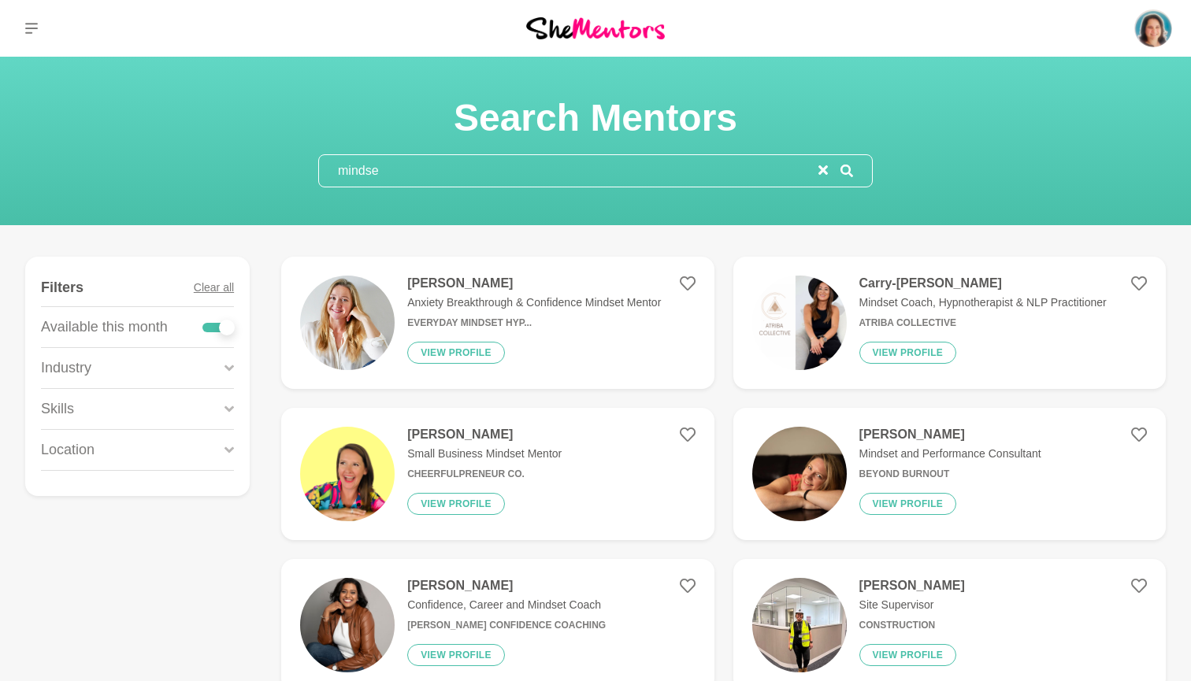
type input "mindset"
